Goal: Task Accomplishment & Management: Use online tool/utility

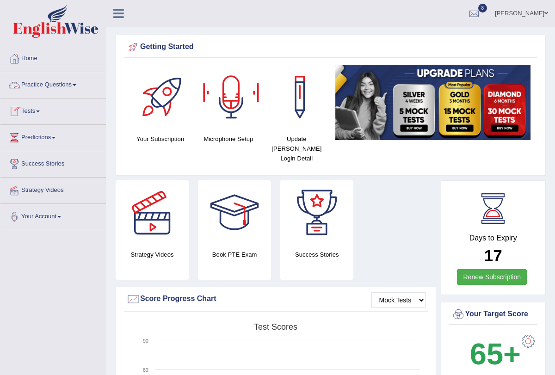
click at [40, 111] on span at bounding box center [38, 111] width 4 height 2
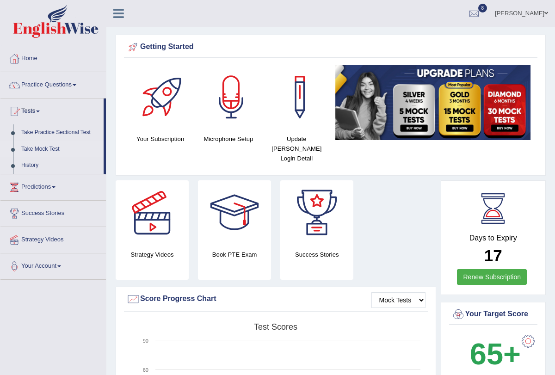
click at [57, 151] on link "Take Mock Test" at bounding box center [60, 149] width 86 height 17
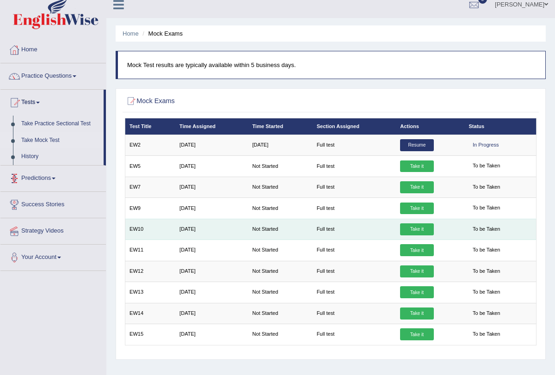
scroll to position [31, 0]
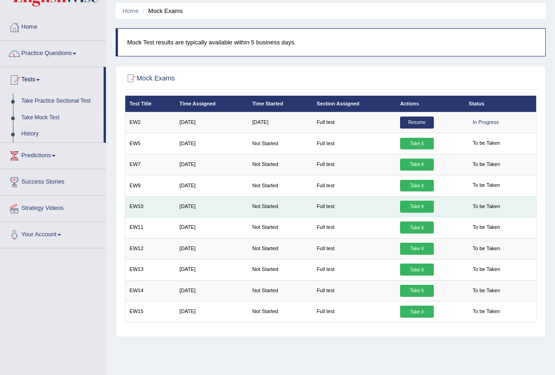
click at [264, 233] on td "Not Started" at bounding box center [280, 227] width 64 height 21
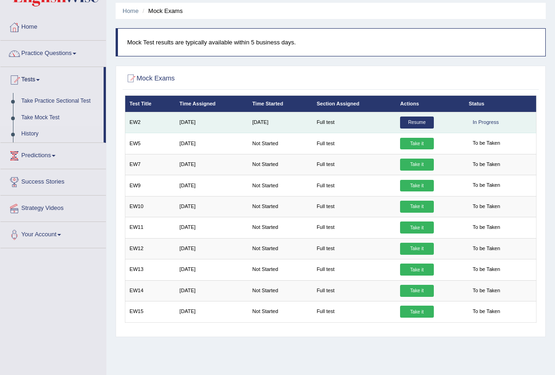
click at [424, 122] on link "Resume" at bounding box center [416, 122] width 33 height 12
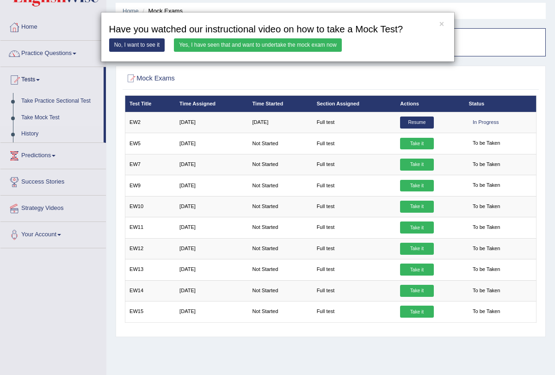
click at [268, 40] on link "Yes, I have seen that and want to undertake the mock exam now" at bounding box center [258, 44] width 168 height 13
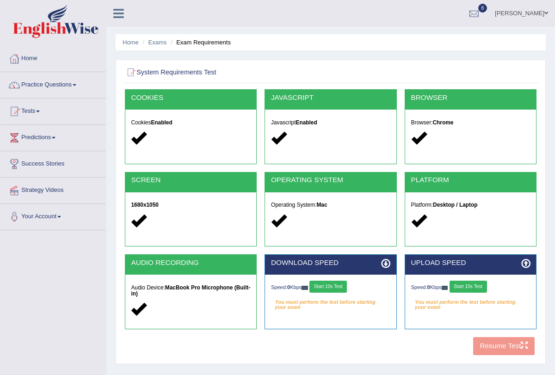
click at [342, 280] on div "Speed: 0 Kbps Start 10s Test You must perform the test before starting your exa…" at bounding box center [330, 294] width 131 height 39
click at [472, 289] on button "Start 10s Test" at bounding box center [467, 287] width 37 height 12
click at [487, 283] on button "Start 10s Test" at bounding box center [478, 287] width 37 height 12
click at [337, 281] on button "Start 10s Test" at bounding box center [327, 287] width 37 height 12
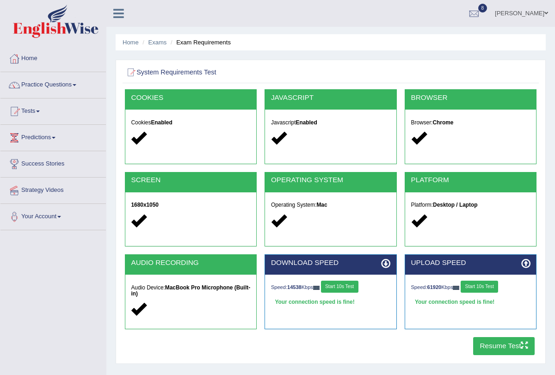
click at [502, 344] on button "Resume Test" at bounding box center [503, 346] width 61 height 18
